Goal: Check status: Check status

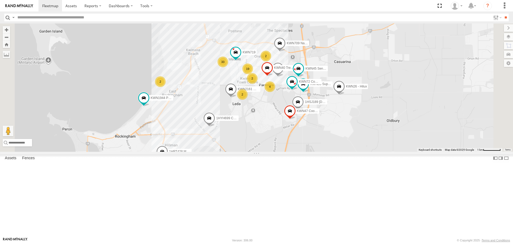
click at [168, 160] on span at bounding box center [162, 153] width 12 height 14
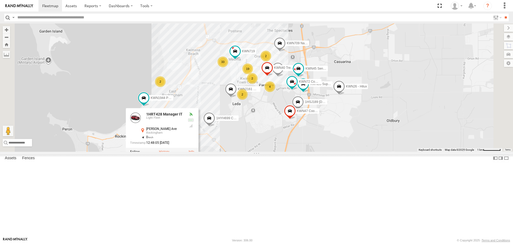
click at [169, 154] on label at bounding box center [164, 152] width 10 height 4
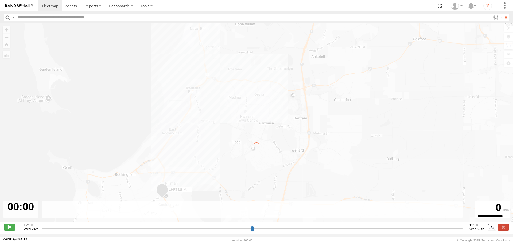
type input "**********"
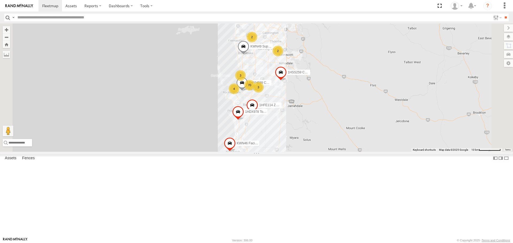
click at [183, 148] on div "4 70 KWN49 Super.Retic KWN2185 Facil. Cleaning 2 3 2 1HSS259 Coor.Enviro Plan &…" at bounding box center [256, 87] width 513 height 128
click at [235, 152] on span at bounding box center [230, 145] width 12 height 14
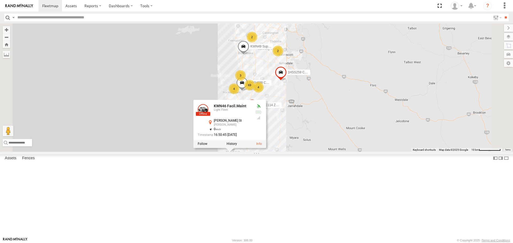
click at [265, 152] on div "4 69 KWN49 Super.Retic KWN2185 Facil. Cleaning 2 3 2 1HSS259 Coor.Enviro Plan &…" at bounding box center [256, 87] width 513 height 128
